Goal: Transaction & Acquisition: Purchase product/service

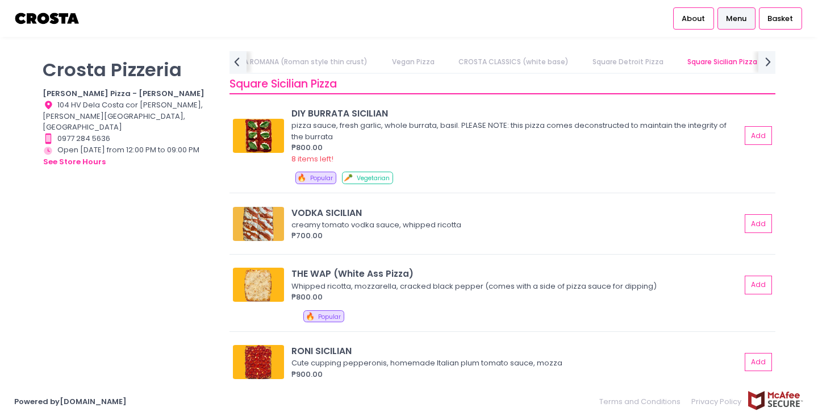
scroll to position [1290, 0]
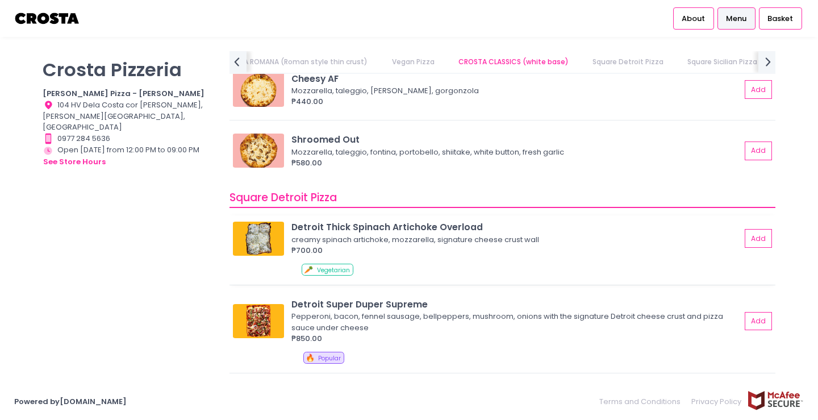
click at [343, 240] on div "creamy spinach artichoke, mozzarella, signature cheese crust wall" at bounding box center [515, 239] width 446 height 11
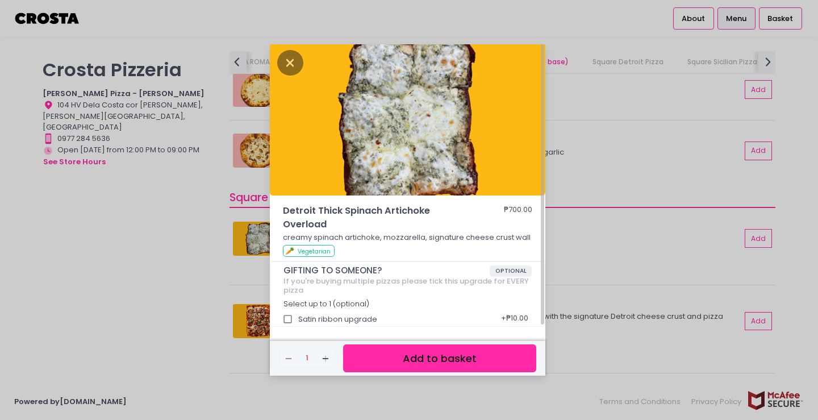
scroll to position [0, 0]
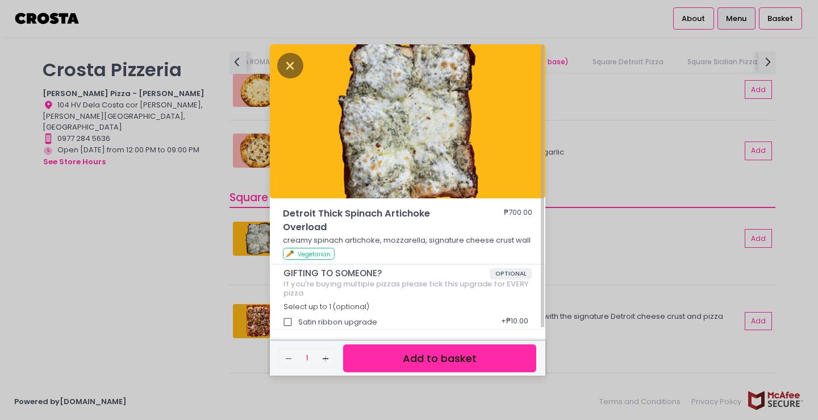
click at [625, 248] on div "Detroit Thick Spinach Artichoke Overload ₱700.00 creamy spinach artichoke, mozz…" at bounding box center [409, 210] width 818 height 420
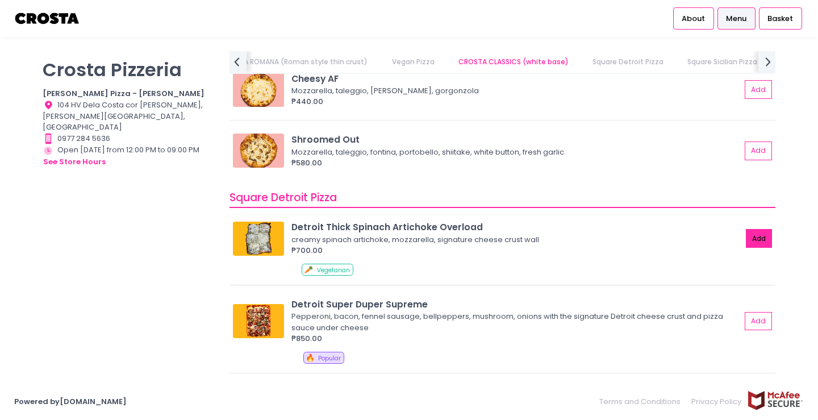
click at [763, 232] on button "Add" at bounding box center [759, 238] width 26 height 19
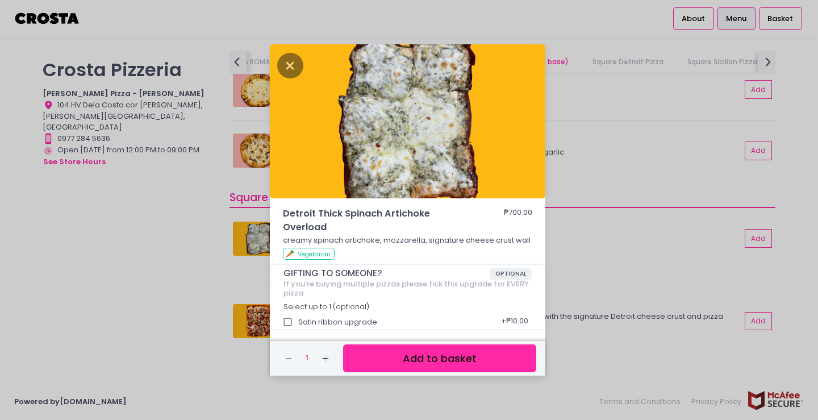
click at [419, 355] on button "Add to basket" at bounding box center [439, 358] width 193 height 28
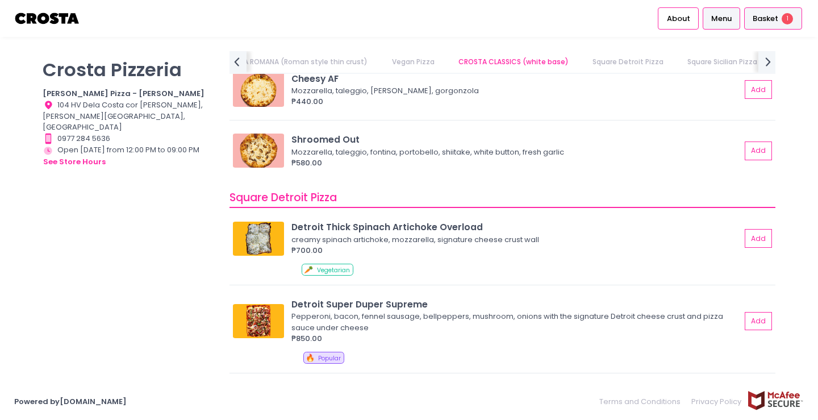
click at [767, 19] on span "Basket" at bounding box center [766, 18] width 26 height 11
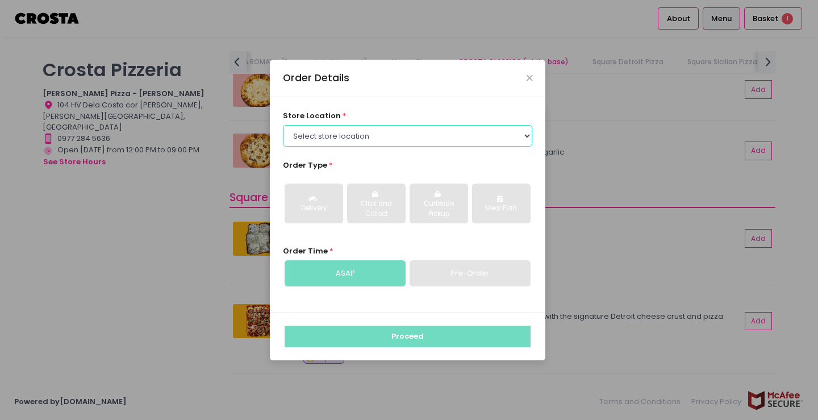
click at [415, 143] on select "Select store location [PERSON_NAME] Pizza - [PERSON_NAME] Pizza - [GEOGRAPHIC_D…" at bounding box center [408, 136] width 250 height 22
select select "5fabb2e53664a8677beaeb89"
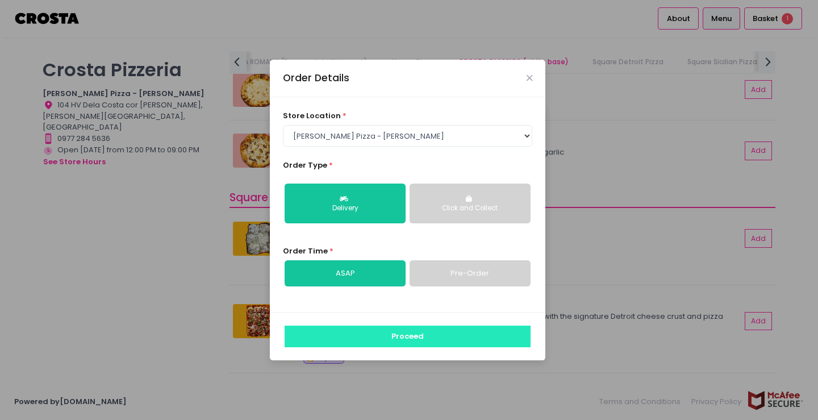
click at [381, 341] on button "Proceed" at bounding box center [408, 337] width 246 height 22
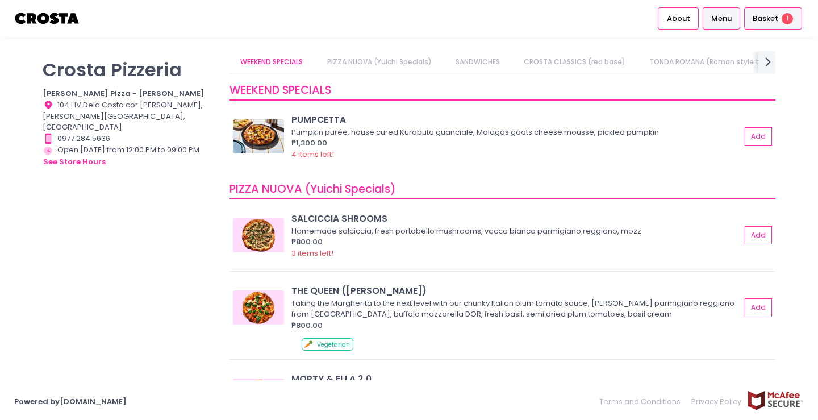
click at [787, 22] on span "1" at bounding box center [787, 18] width 11 height 11
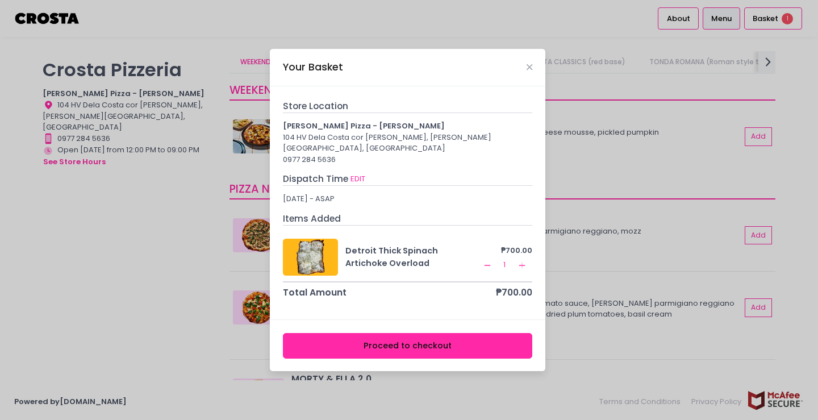
click at [440, 338] on button "Proceed to checkout" at bounding box center [408, 346] width 250 height 26
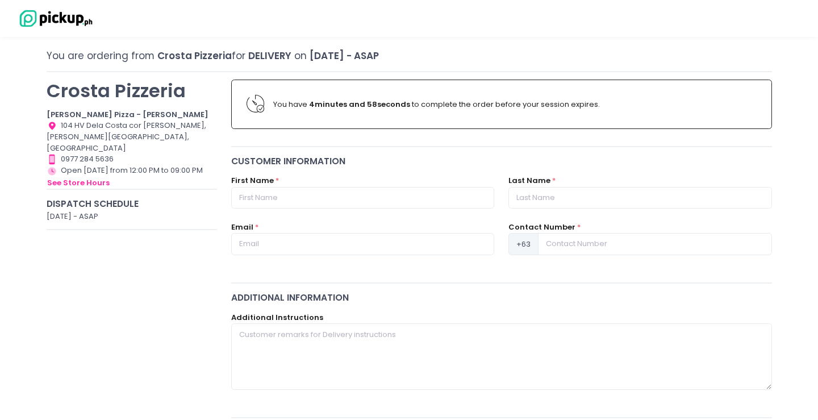
scroll to position [53, 0]
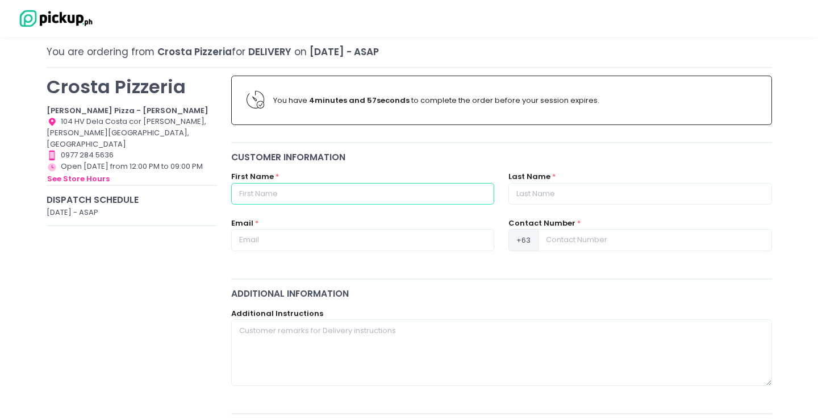
click at [400, 189] on input "text" at bounding box center [362, 194] width 263 height 22
type input "[PERSON_NAME]"
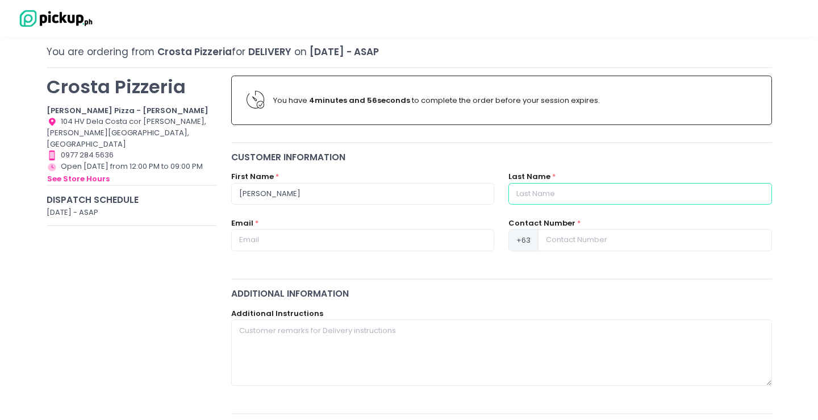
type input "Sy"
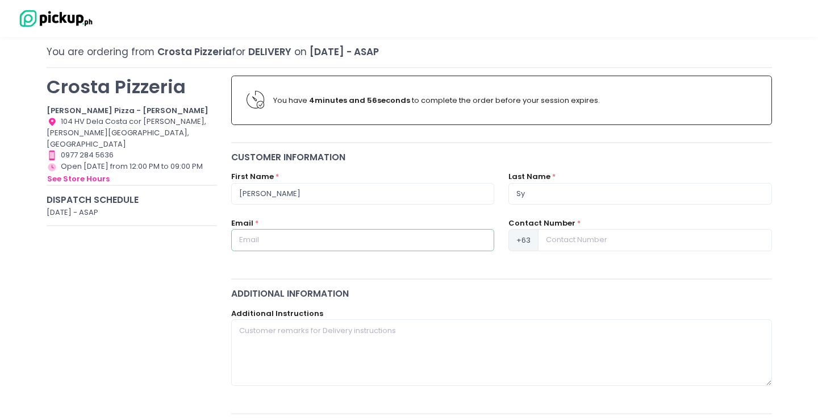
type input "[EMAIL_ADDRESS][DOMAIN_NAME]"
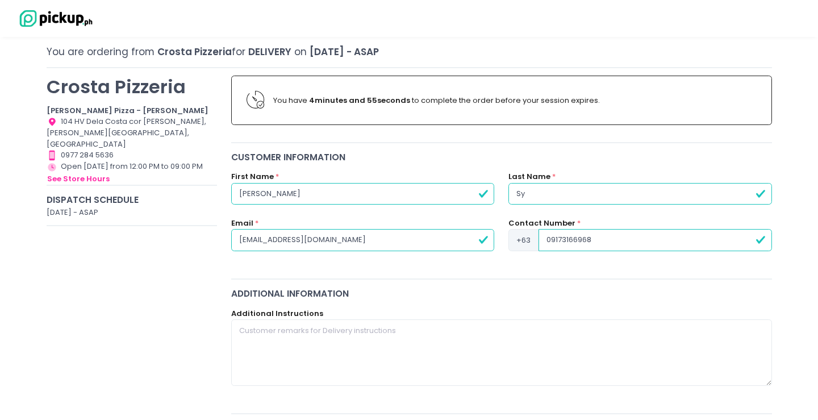
click at [580, 237] on input "09173166968" at bounding box center [655, 240] width 233 height 22
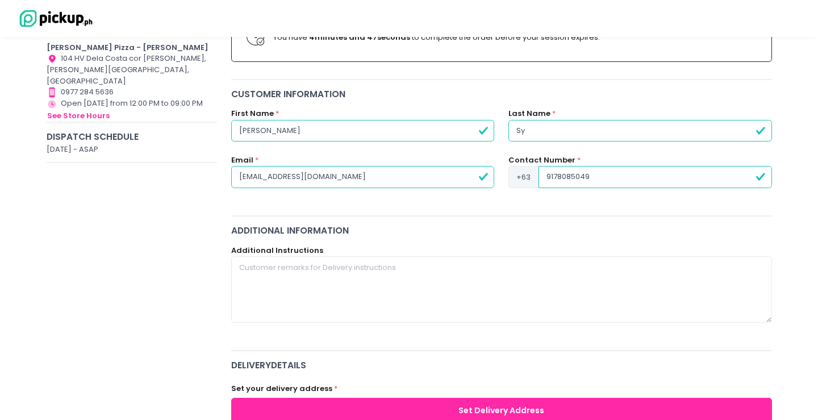
type input "9178085049"
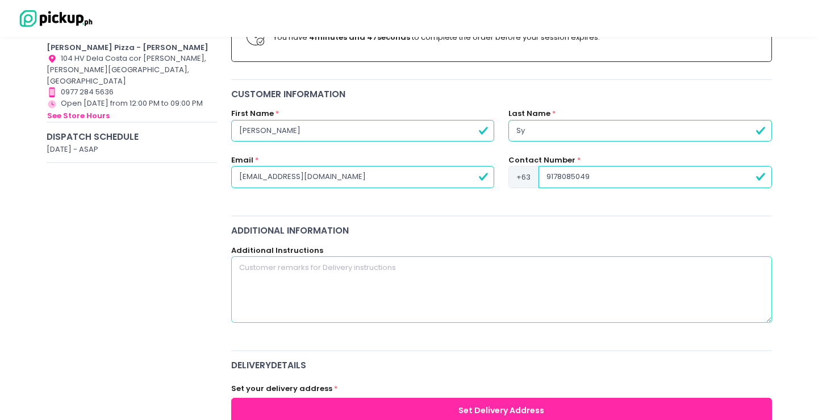
click at [335, 267] on textarea at bounding box center [501, 289] width 541 height 66
type textarea "pls call"
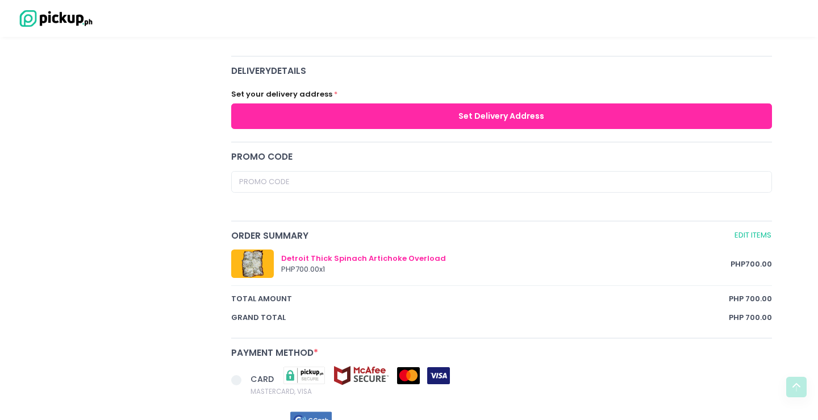
scroll to position [409, 0]
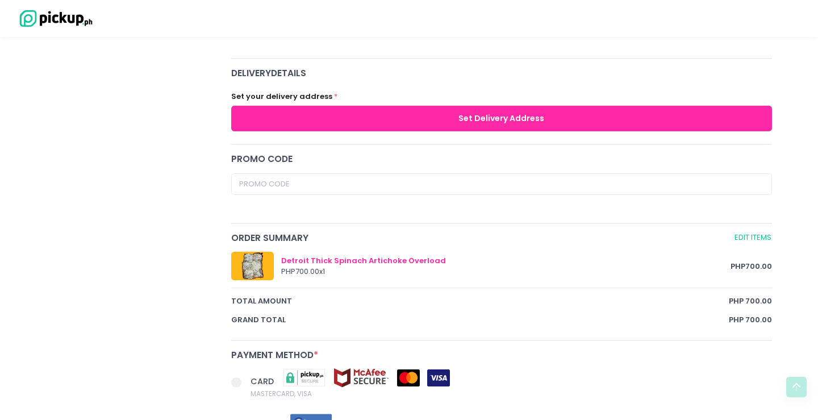
click at [445, 119] on button "Set Delivery Address" at bounding box center [501, 119] width 541 height 26
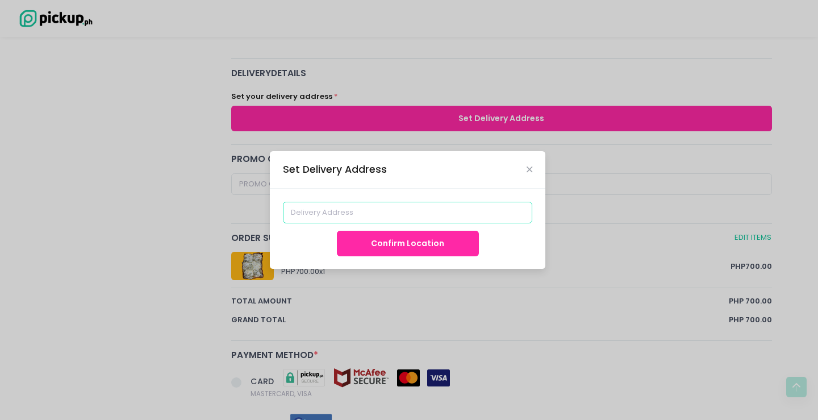
click at [382, 209] on input at bounding box center [408, 213] width 250 height 22
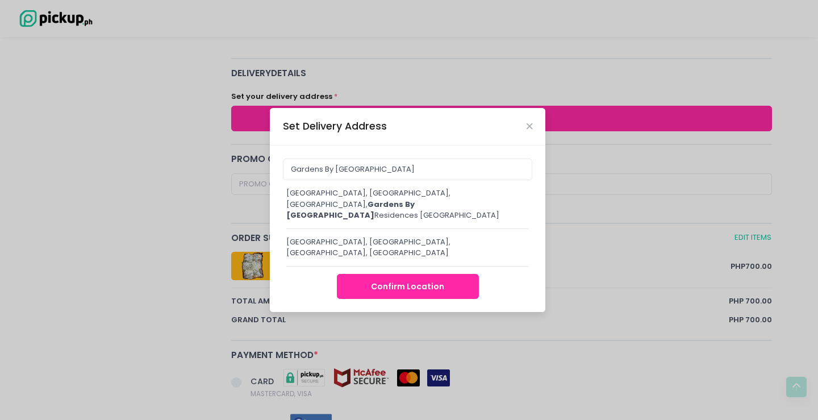
click at [415, 203] on span "Gardens By [GEOGRAPHIC_DATA]" at bounding box center [350, 210] width 128 height 22
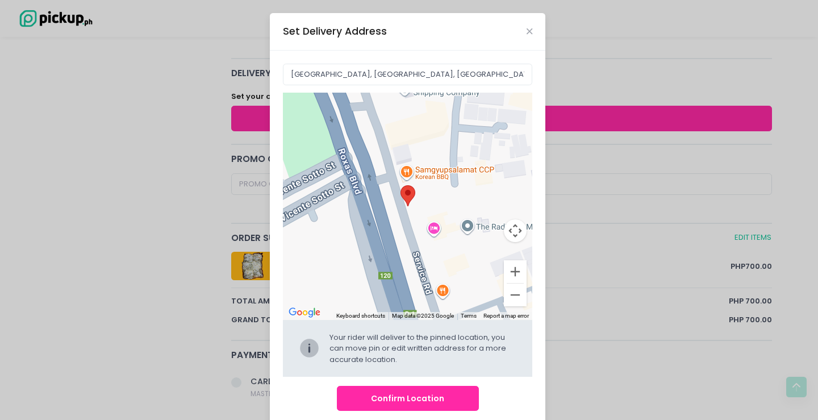
drag, startPoint x: 427, startPoint y: 169, endPoint x: 439, endPoint y: 164, distance: 13.0
click at [439, 164] on div "Move pin to edit location" at bounding box center [408, 206] width 250 height 227
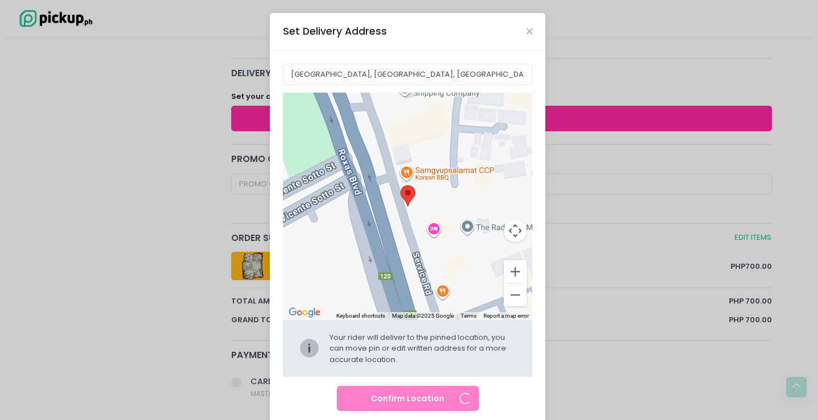
type input "[STREET_ADDRESS]"
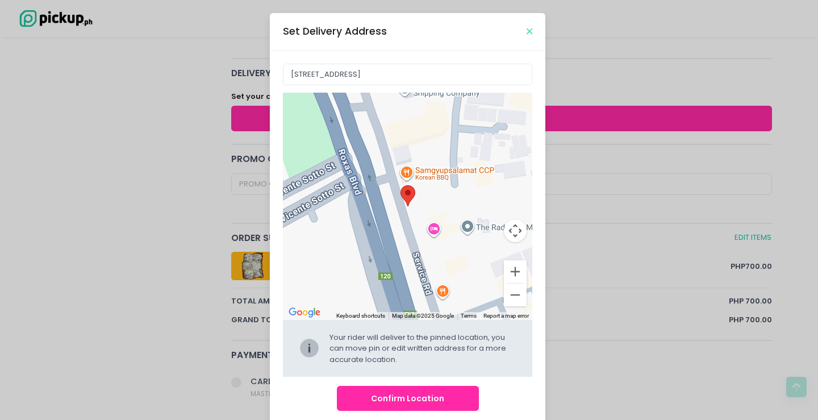
click at [531, 28] on icon "Close" at bounding box center [530, 31] width 6 height 9
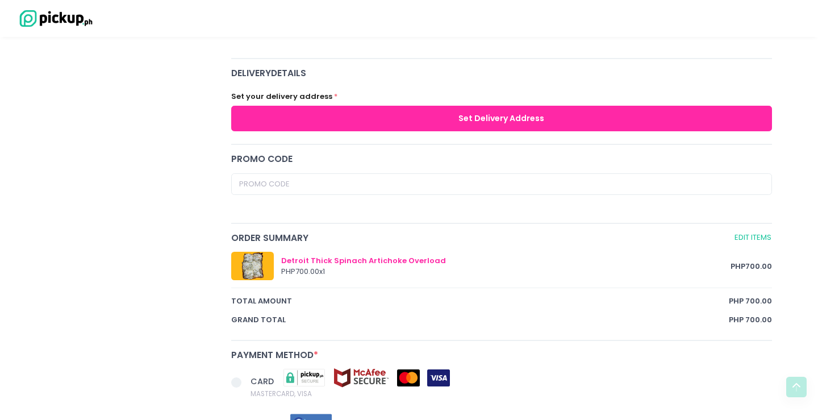
click at [461, 115] on button "Set Delivery Address" at bounding box center [501, 119] width 541 height 26
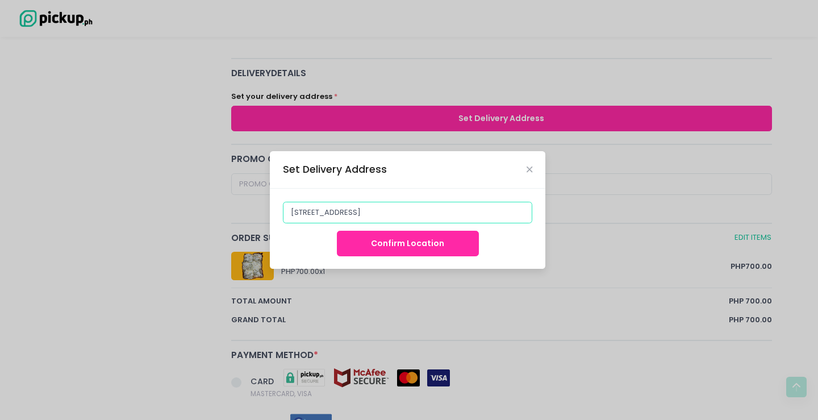
click at [407, 213] on input "[STREET_ADDRESS]" at bounding box center [408, 213] width 250 height 22
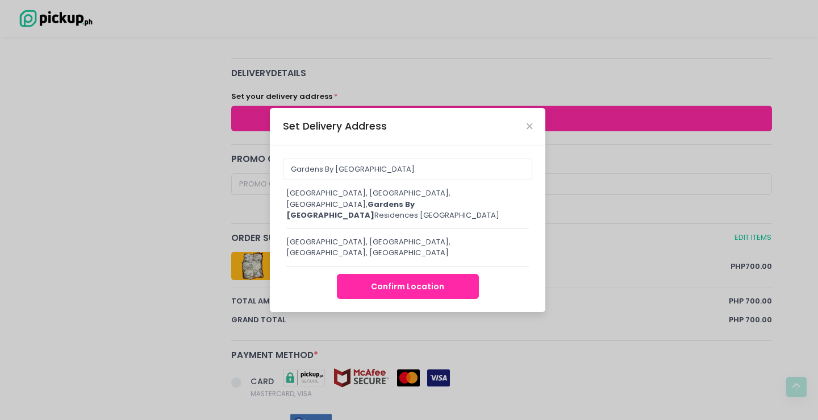
click at [414, 213] on div "[GEOGRAPHIC_DATA], [GEOGRAPHIC_DATA], [GEOGRAPHIC_DATA], Gardens By [GEOGRAPHIC…" at bounding box center [407, 205] width 243 height 34
type input "[GEOGRAPHIC_DATA], [GEOGRAPHIC_DATA], [GEOGRAPHIC_DATA], Gardens By The [GEOGRA…"
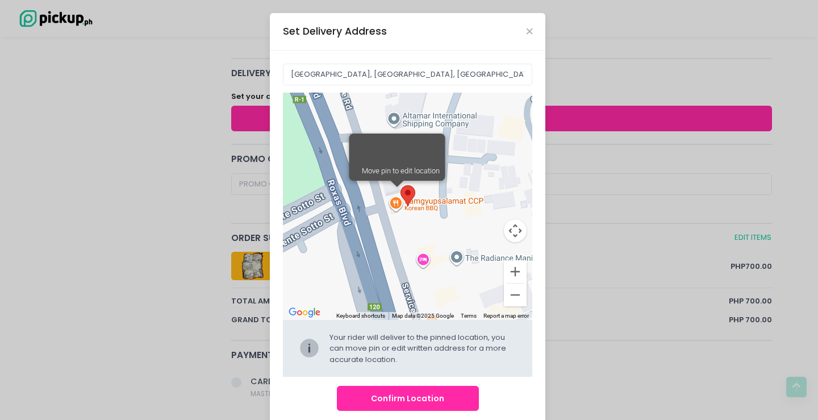
click at [398, 402] on button "Confirm Location" at bounding box center [408, 399] width 142 height 26
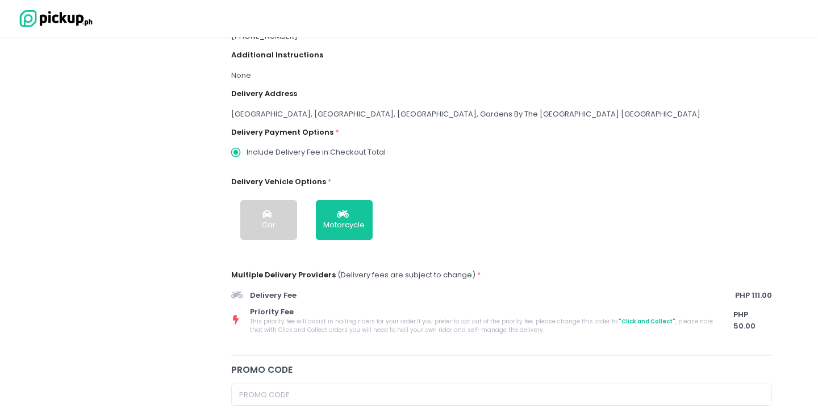
scroll to position [372, 0]
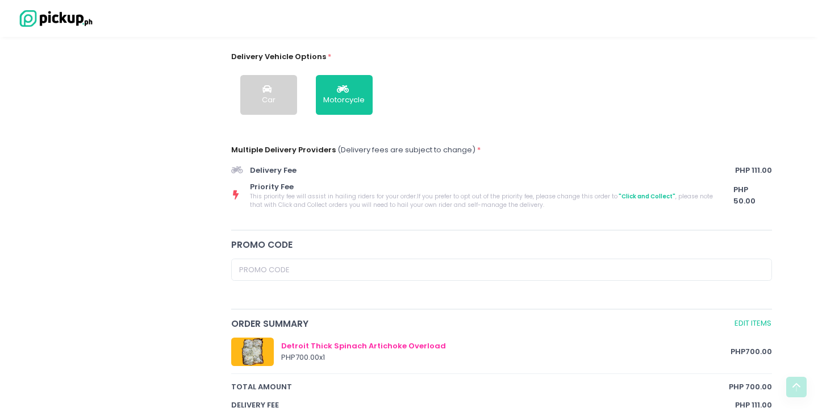
click at [360, 255] on div "Promo code" at bounding box center [501, 269] width 555 height 63
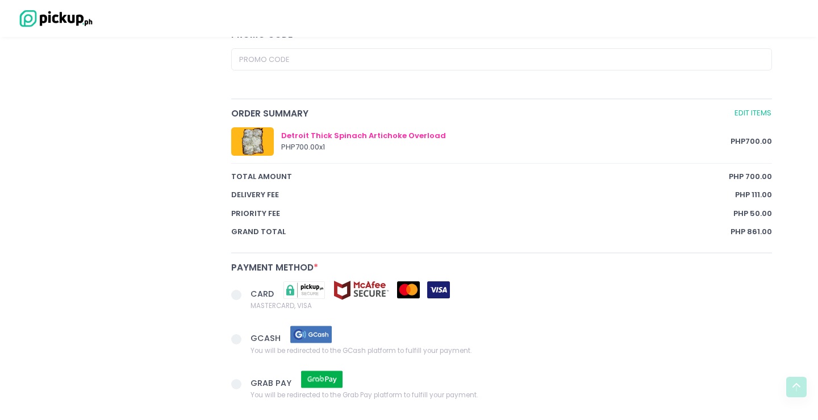
scroll to position [644, 0]
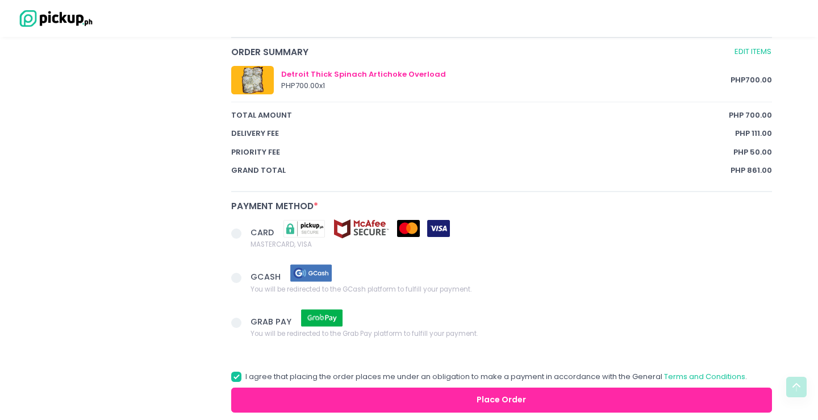
click at [242, 235] on span at bounding box center [240, 235] width 19 height 16
click at [246, 235] on input "CARD MASTERCARD, VISA" at bounding box center [249, 231] width 7 height 7
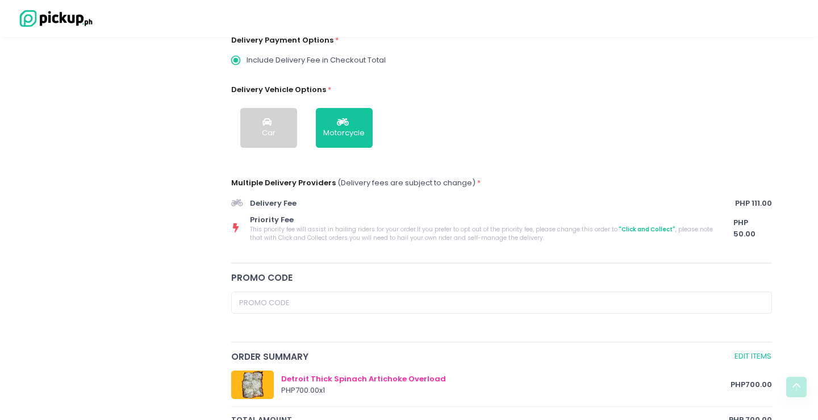
scroll to position [802, 0]
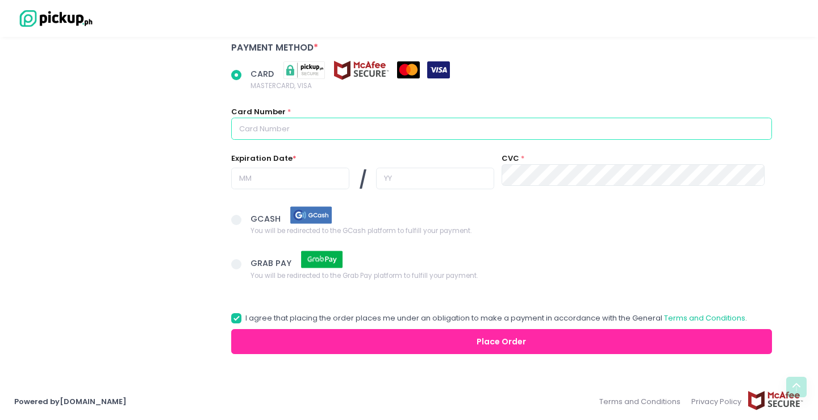
click at [378, 136] on input "text" at bounding box center [501, 129] width 541 height 22
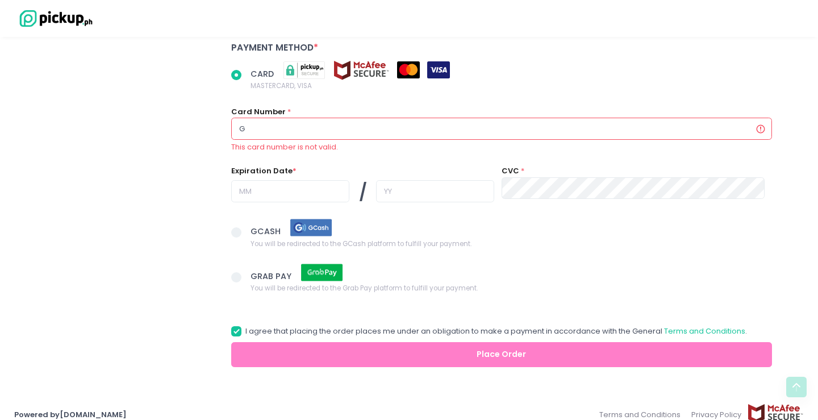
radio input "true"
type input "G"
radio input "true"
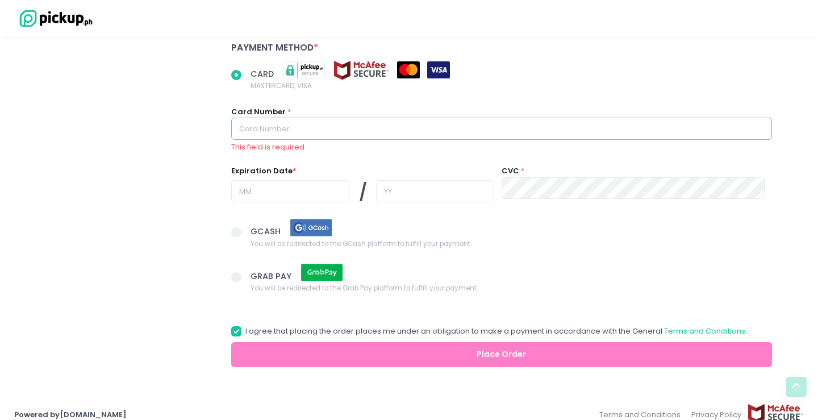
radio input "true"
type input "K"
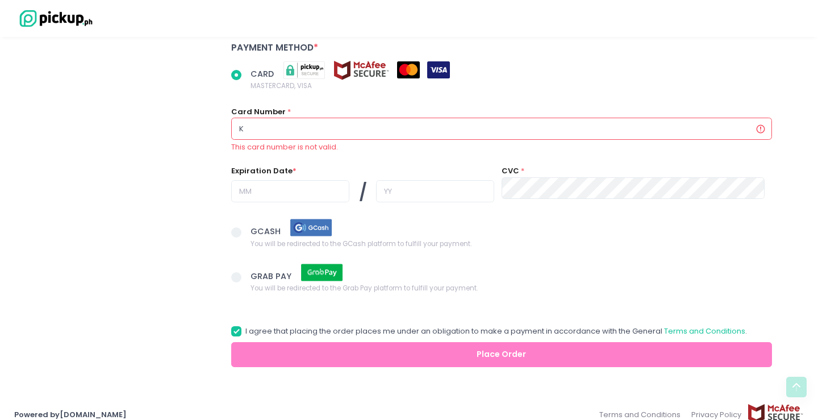
radio input "true"
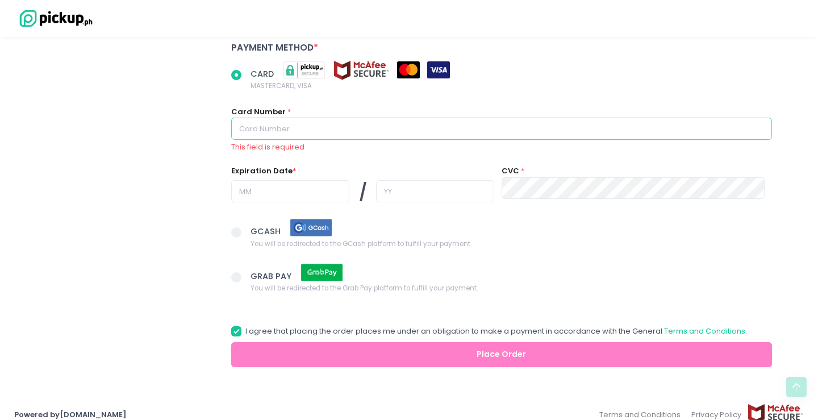
paste input "[CREDIT_CARD_NUMBER]"
radio input "true"
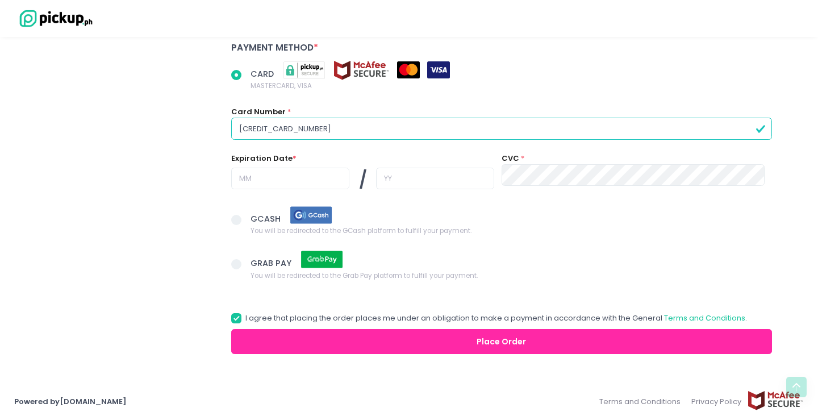
type input "[CREDIT_CARD_NUMBER]"
click at [290, 178] on input "text" at bounding box center [290, 179] width 118 height 22
radio input "true"
type input "0"
radio input "true"
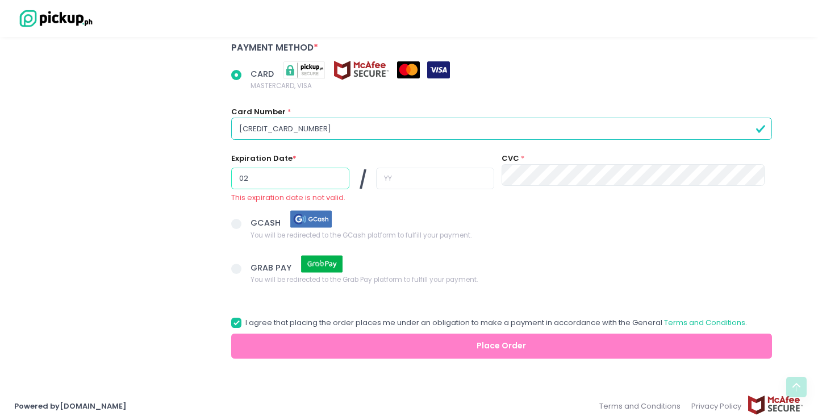
type input "02"
radio input "true"
type input "2"
radio input "true"
type input "28"
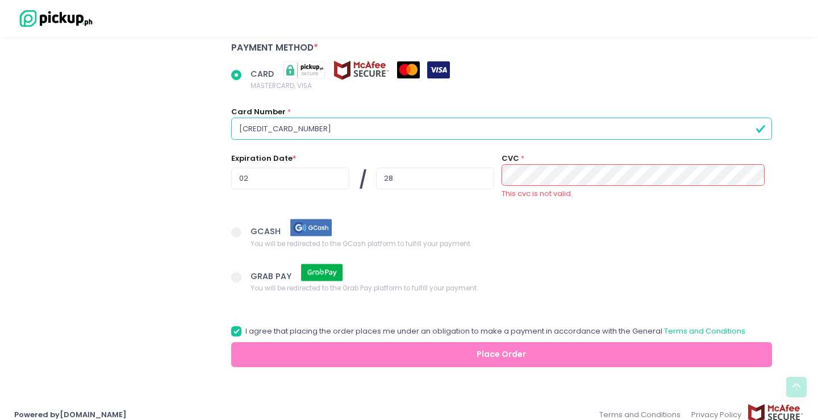
radio input "true"
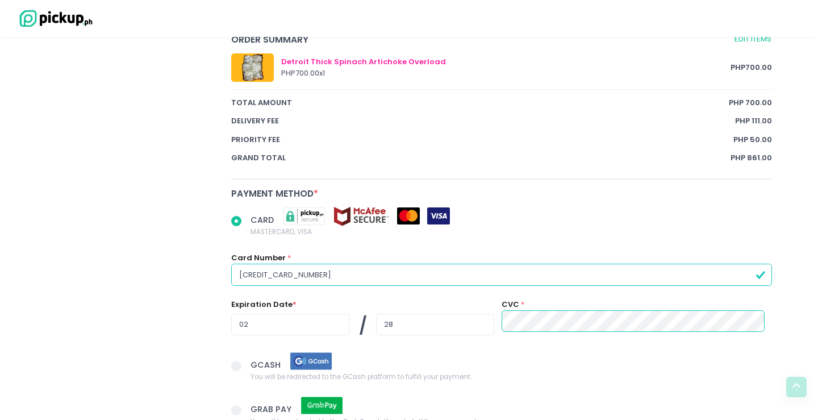
scroll to position [687, 0]
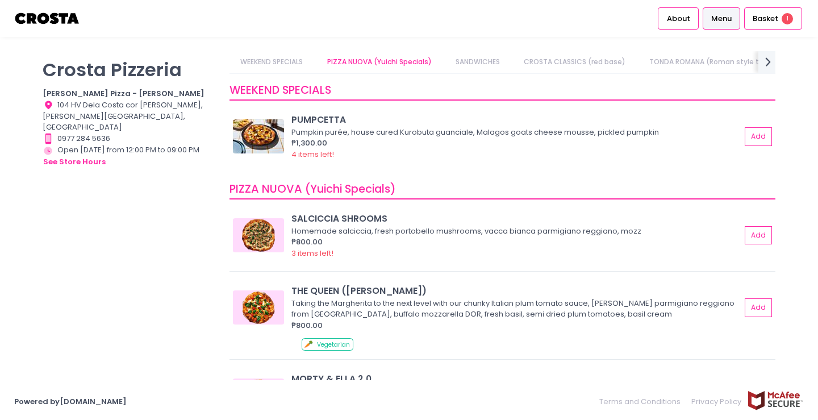
click at [808, 18] on div "About Menu Basket 1" at bounding box center [409, 18] width 818 height 37
click at [778, 19] on span "Basket" at bounding box center [766, 18] width 26 height 11
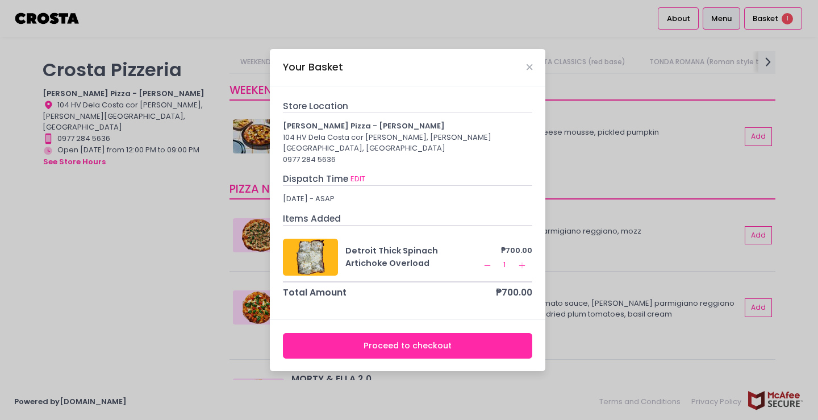
click at [439, 340] on button "Proceed to checkout" at bounding box center [408, 346] width 250 height 26
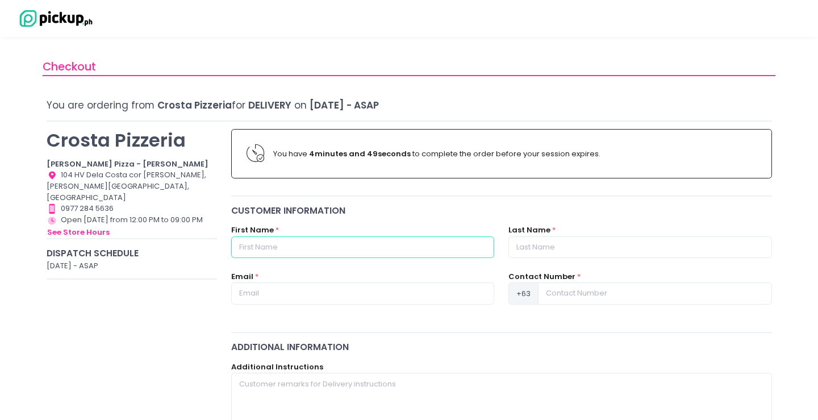
click at [314, 251] on input "text" at bounding box center [362, 247] width 263 height 22
type input "[PERSON_NAME]"
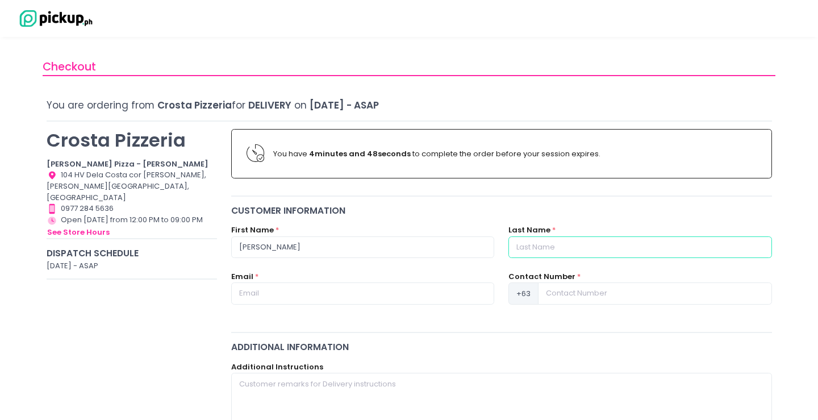
type input "Sy"
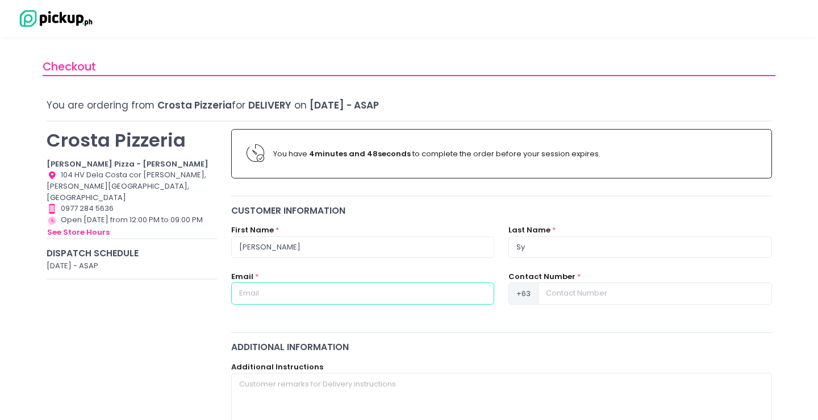
type input "[EMAIL_ADDRESS][DOMAIN_NAME]"
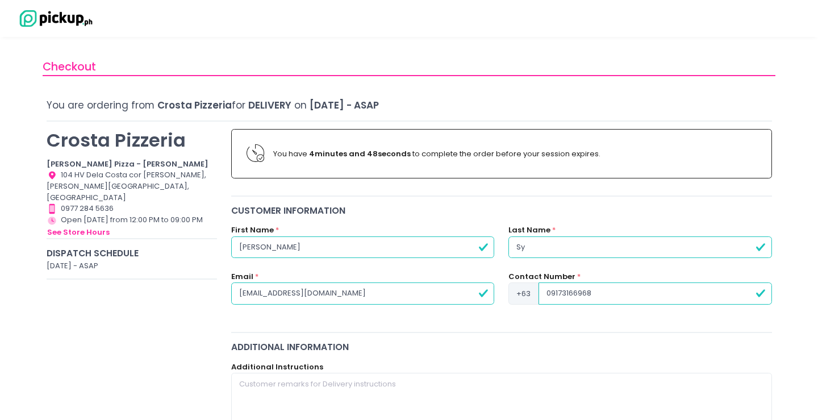
click at [569, 289] on input "09173166968" at bounding box center [655, 293] width 233 height 22
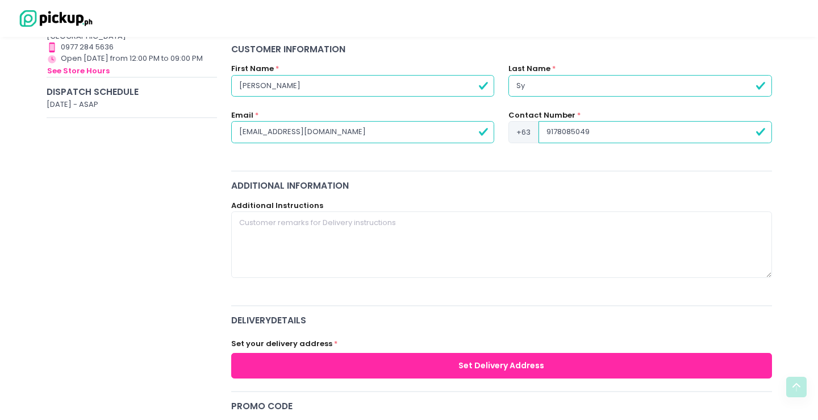
scroll to position [198, 0]
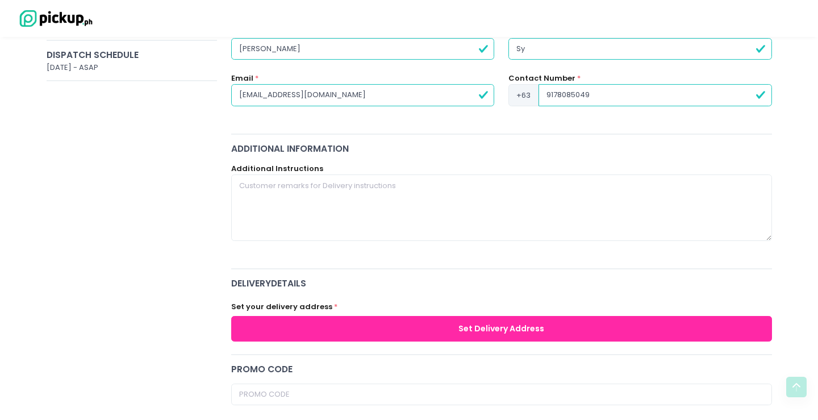
type input "9178085049"
click at [460, 355] on div "You have 4 minutes and 42 seconds to complete the order before your session exp…" at bounding box center [501, 347] width 555 height 849
click at [483, 325] on button "Set Delivery Address" at bounding box center [501, 329] width 541 height 26
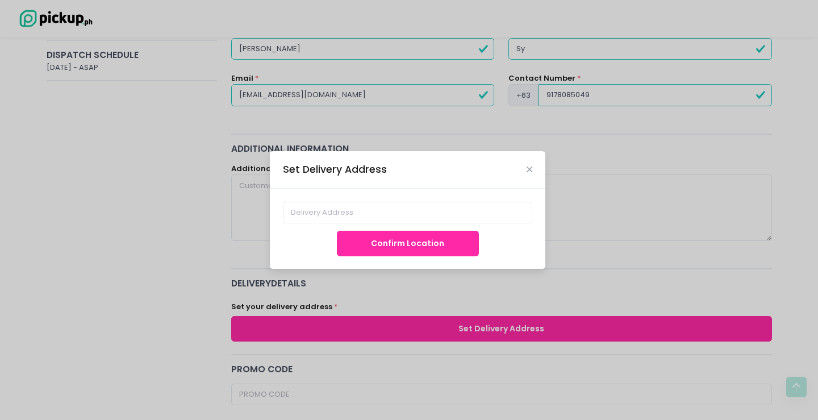
scroll to position [198, 0]
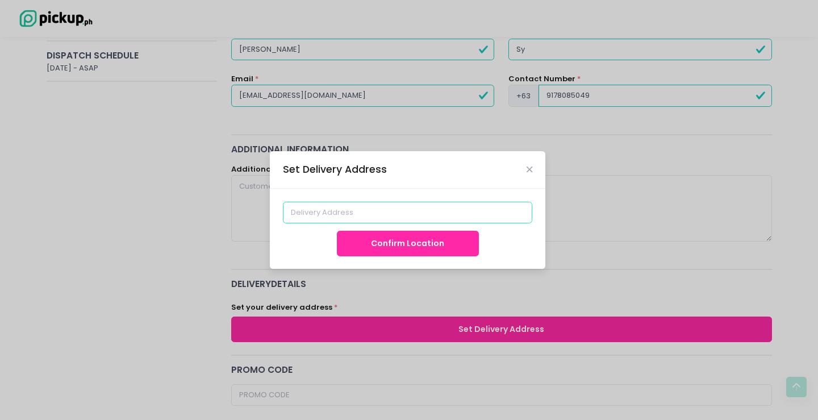
click at [431, 210] on input at bounding box center [408, 213] width 250 height 22
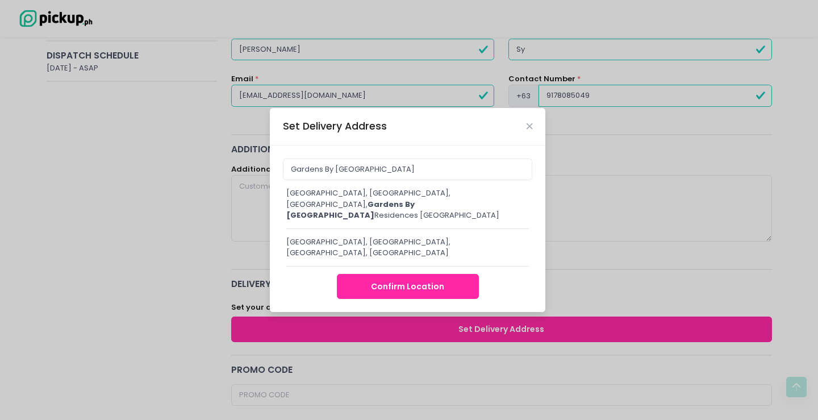
click at [421, 198] on div "[GEOGRAPHIC_DATA], [GEOGRAPHIC_DATA], [GEOGRAPHIC_DATA], Gardens By [GEOGRAPHIC…" at bounding box center [407, 205] width 243 height 34
type input "[GEOGRAPHIC_DATA], [GEOGRAPHIC_DATA], [GEOGRAPHIC_DATA], Gardens By The [GEOGRA…"
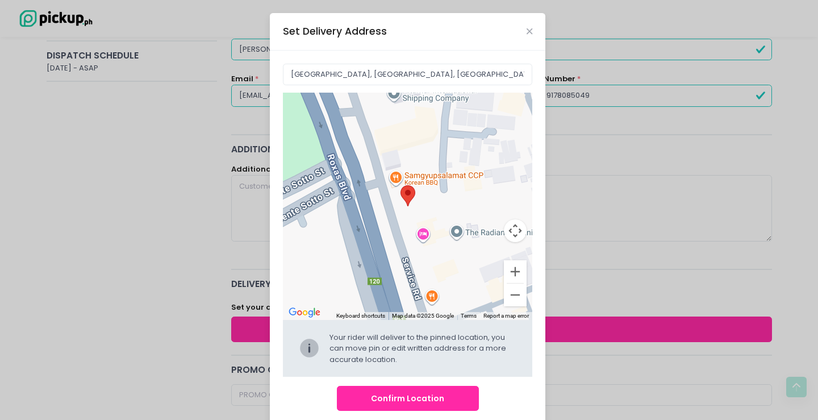
click at [379, 397] on button "Confirm Location" at bounding box center [408, 399] width 142 height 26
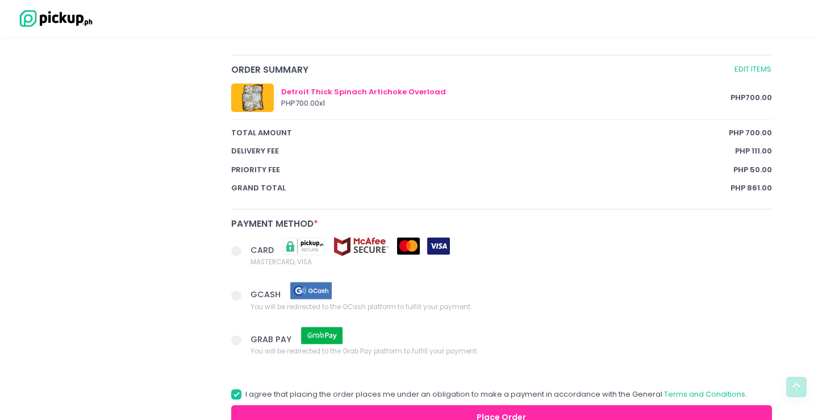
scroll to position [702, 0]
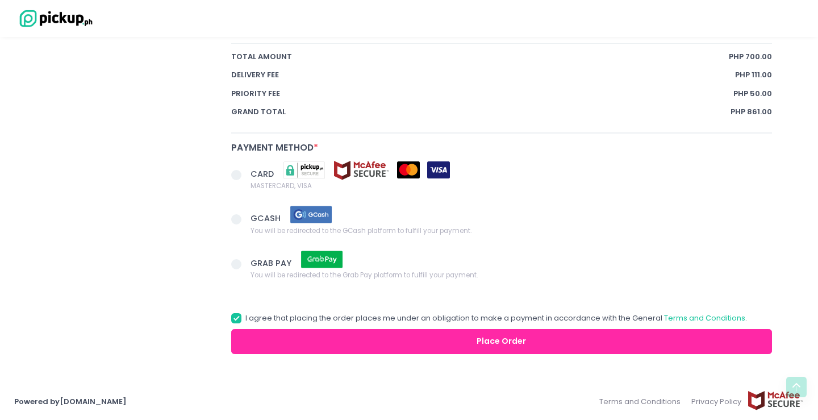
click at [243, 172] on span at bounding box center [240, 176] width 19 height 16
click at [246, 172] on input "CARD MASTERCARD, VISA" at bounding box center [249, 172] width 7 height 7
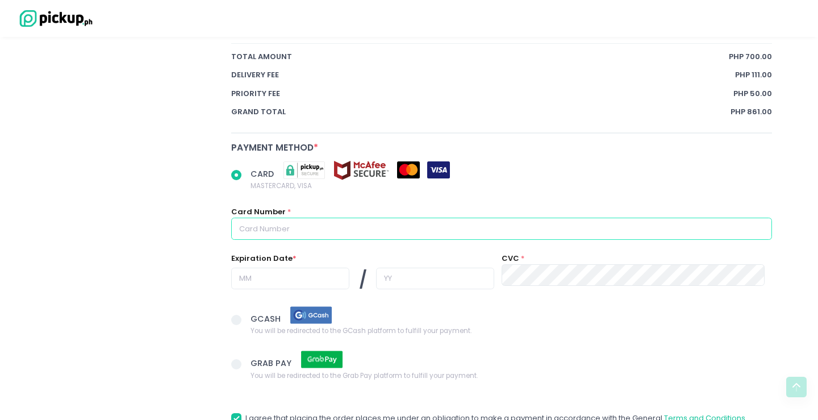
click at [332, 227] on input "text" at bounding box center [501, 229] width 541 height 22
paste input "[CREDIT_CARD_NUMBER]"
radio input "true"
type input "[CREDIT_CARD_NUMBER]"
radio input "true"
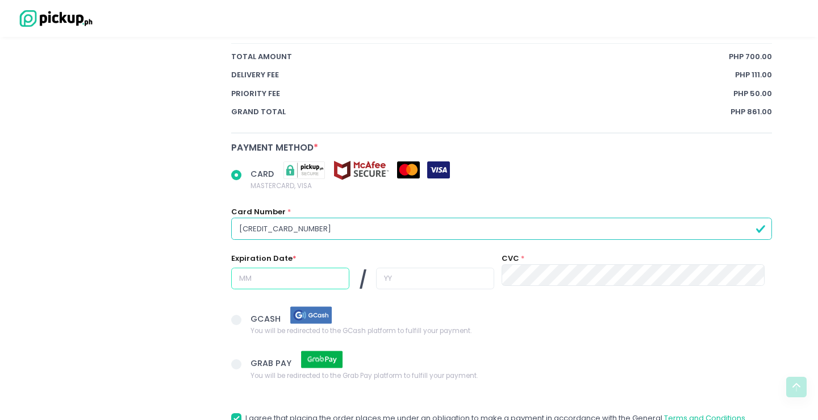
type input "0"
radio input "true"
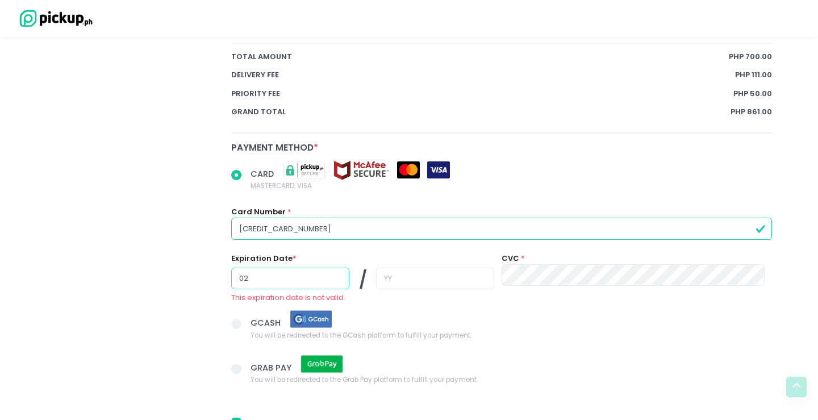
type input "02"
radio input "true"
type input "2"
radio input "true"
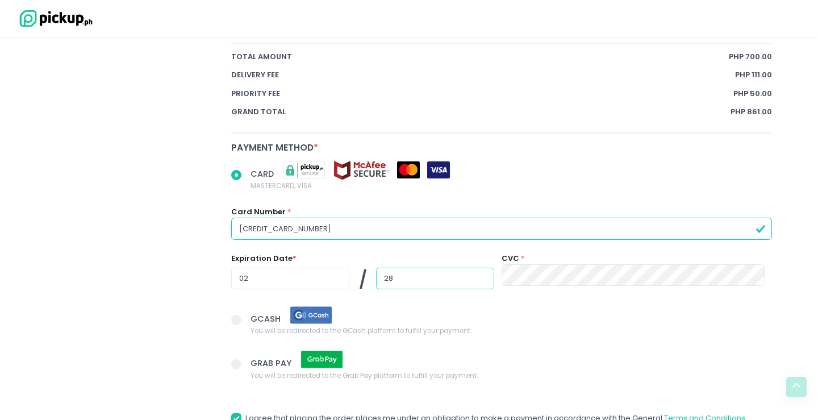
type input "28"
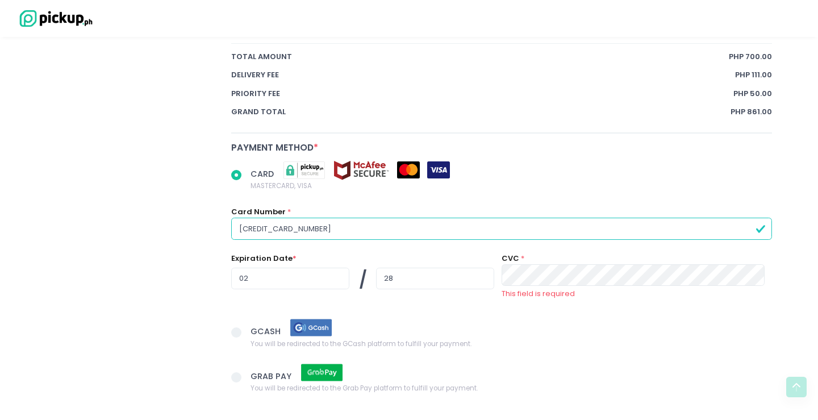
click at [330, 229] on input "[CREDIT_CARD_NUMBER]" at bounding box center [501, 229] width 541 height 22
paste input "[CREDIT_CARD_NUMBER]"
radio input "true"
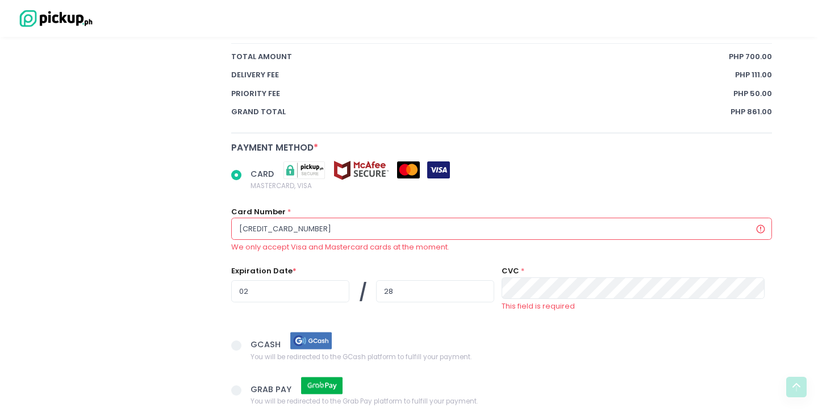
type input "[CREDIT_CARD_NUMBER]"
click at [339, 234] on input "[CREDIT_CARD_NUMBER]" at bounding box center [501, 229] width 541 height 22
radio input "true"
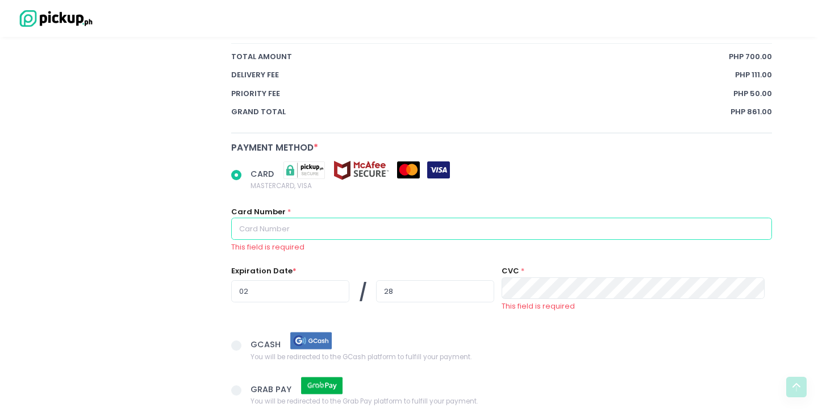
paste input "[CREDIT_CARD_NUMBER]"
radio input "true"
type input "[CREDIT_CARD_NUMBER]"
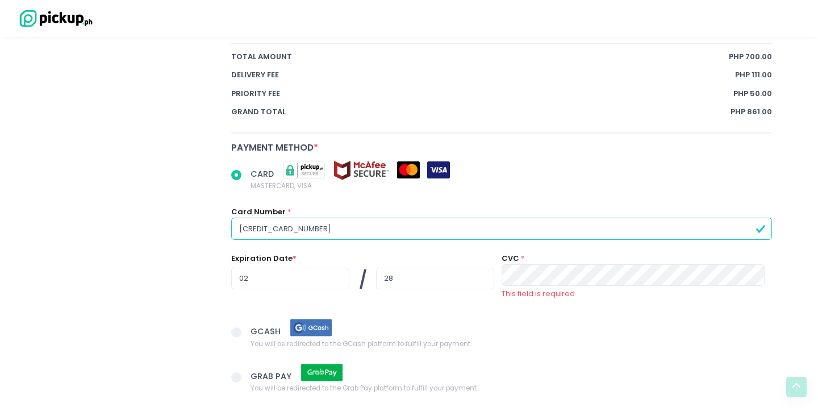
radio input "true"
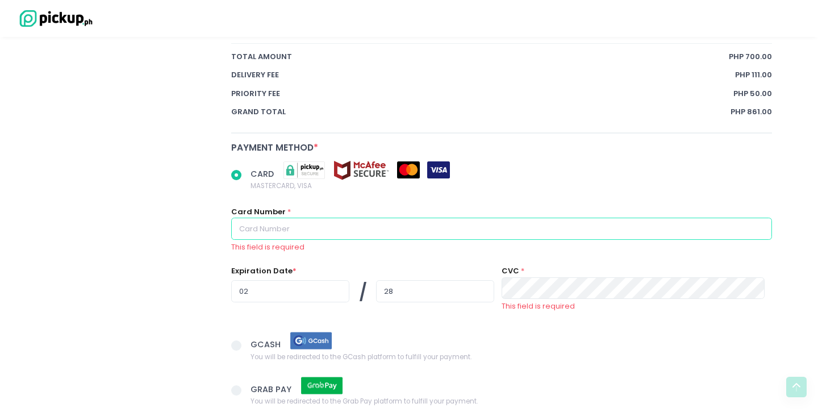
paste input "[CREDIT_CARD_NUMBER]"
radio input "true"
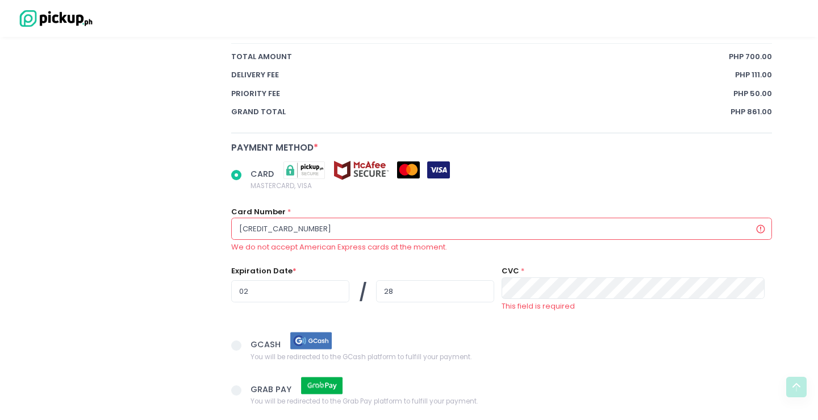
type input "[CREDIT_CARD_NUMBER]"
click at [456, 230] on input "[CREDIT_CARD_NUMBER]" at bounding box center [501, 229] width 541 height 22
radio input "true"
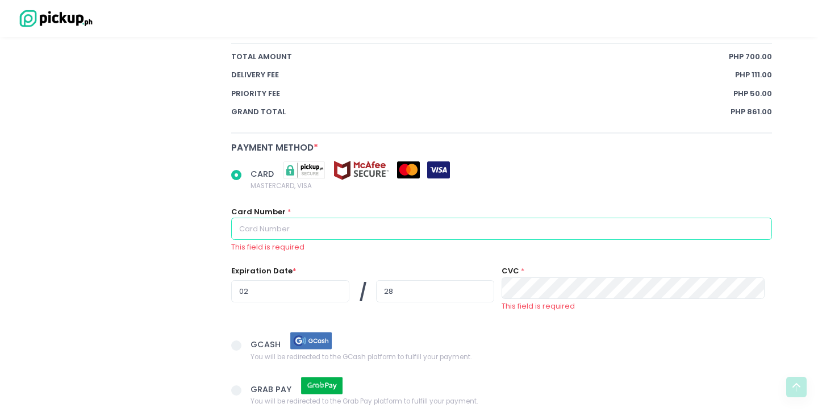
paste input "[CREDIT_CARD_NUMBER]"
radio input "true"
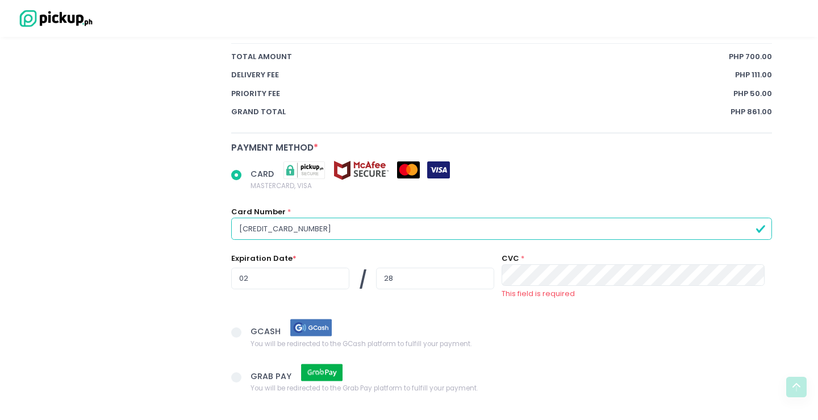
type input "[CREDIT_CARD_NUMBER]"
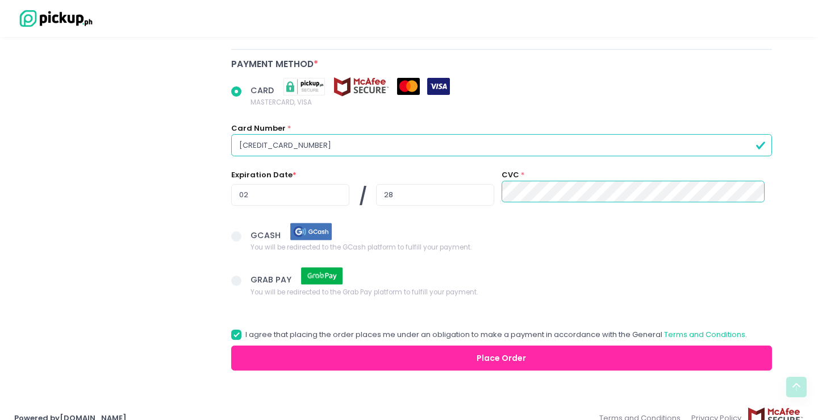
scroll to position [802, 0]
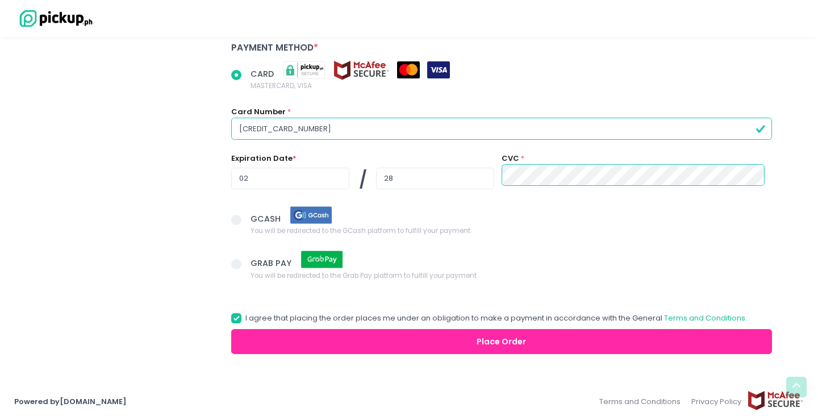
click at [433, 334] on button "Place Order" at bounding box center [501, 342] width 541 height 26
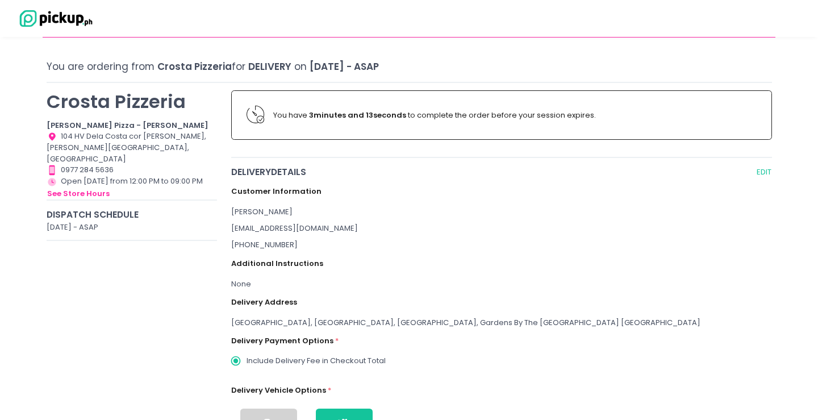
scroll to position [47, 0]
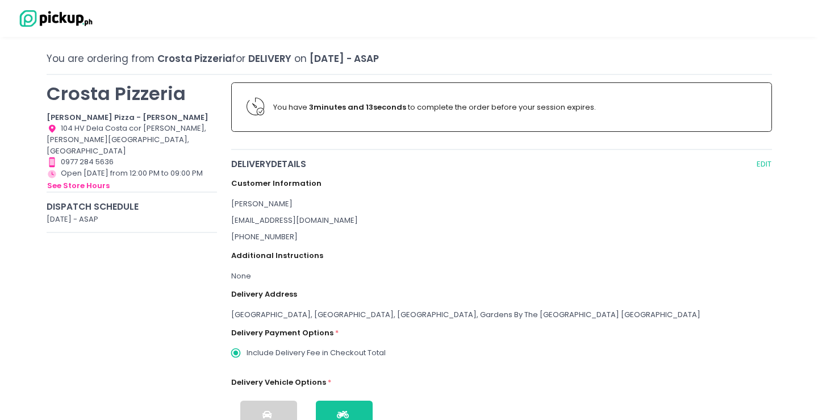
radio input "true"
